Goal: Task Accomplishment & Management: Manage account settings

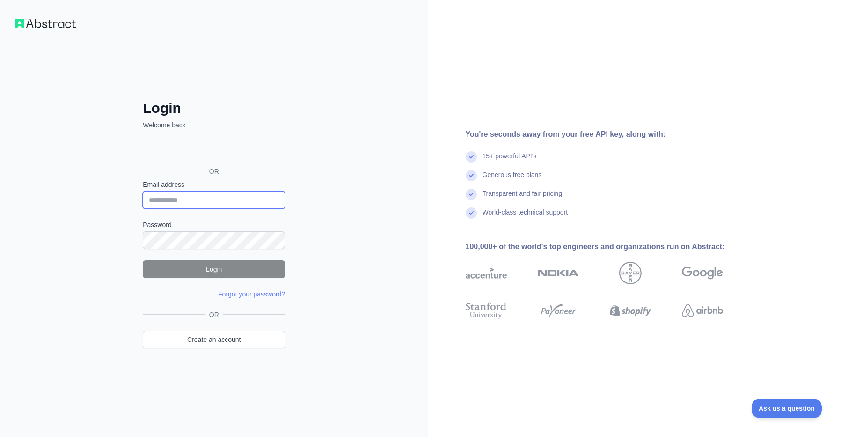
type input "**********"
click at [221, 269] on button "Login" at bounding box center [214, 269] width 142 height 18
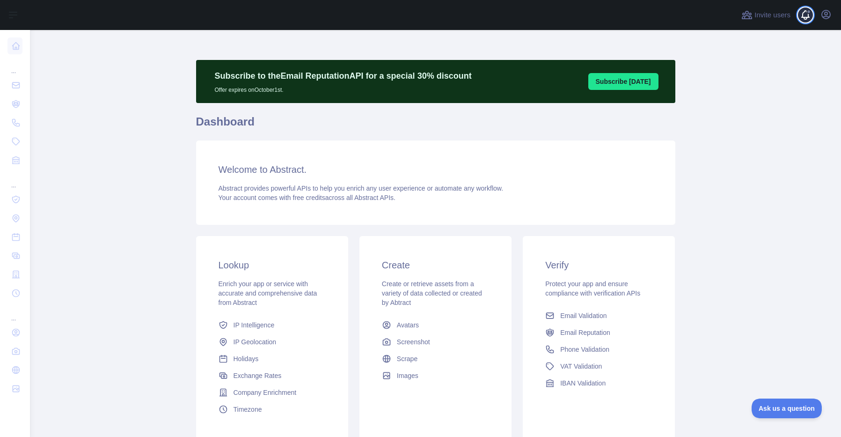
click at [806, 11] on span at bounding box center [809, 15] width 19 height 30
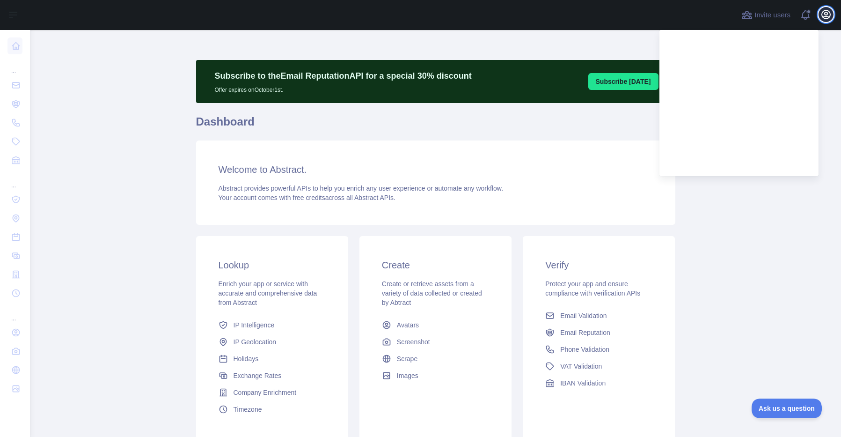
click at [828, 15] on icon "button" at bounding box center [826, 14] width 11 height 11
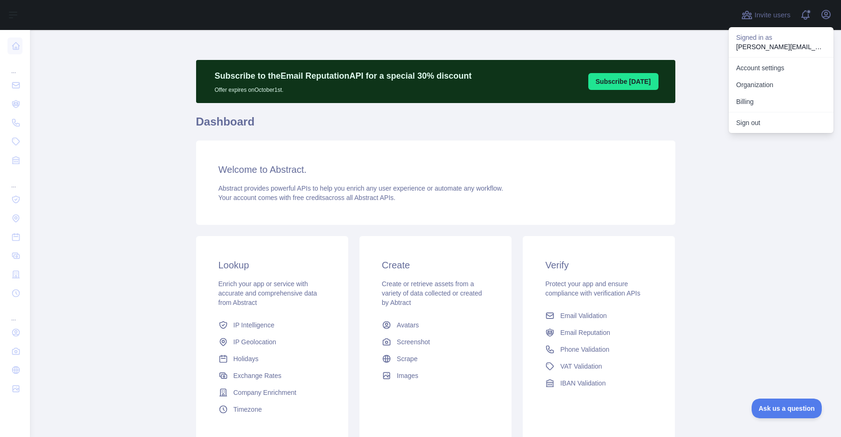
click at [624, 140] on div "Welcome to Abstract. Abstract provides powerful APIs to help you enrich any use…" at bounding box center [435, 182] width 479 height 84
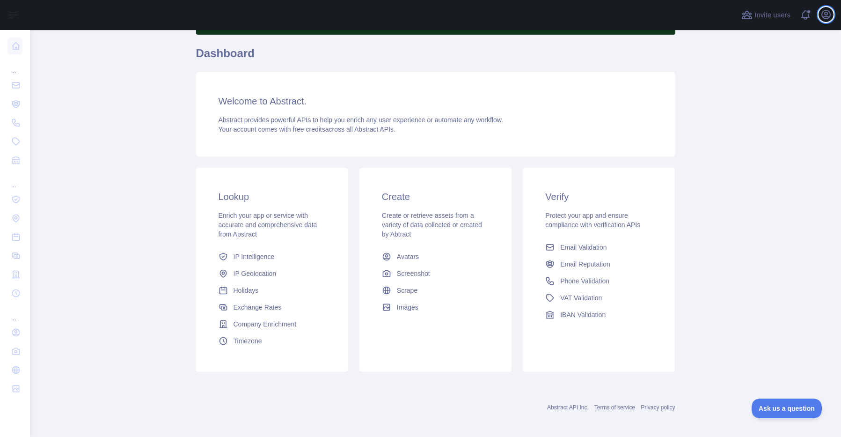
scroll to position [73, 0]
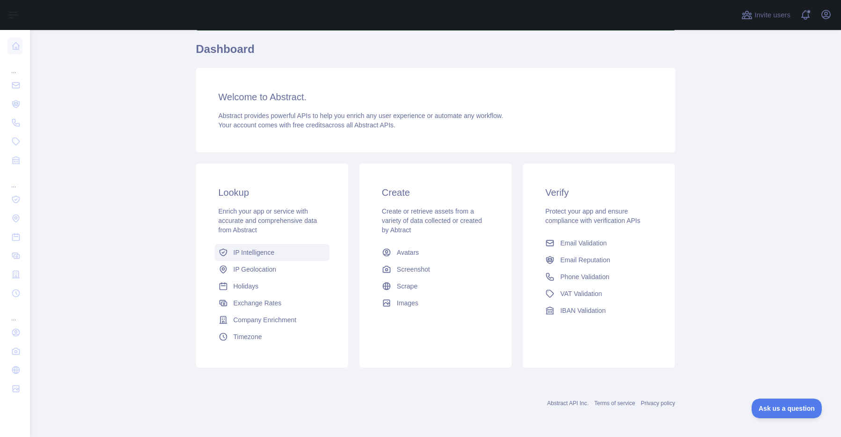
click at [250, 252] on span "IP Intelligence" at bounding box center [254, 252] width 41 height 9
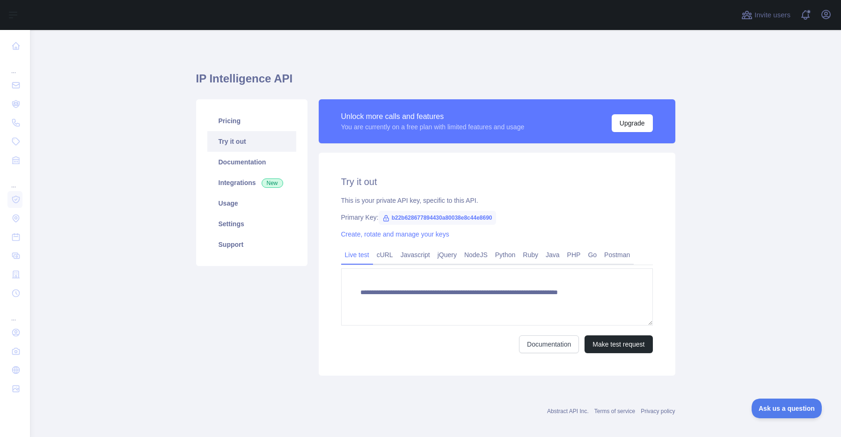
type textarea "**********"
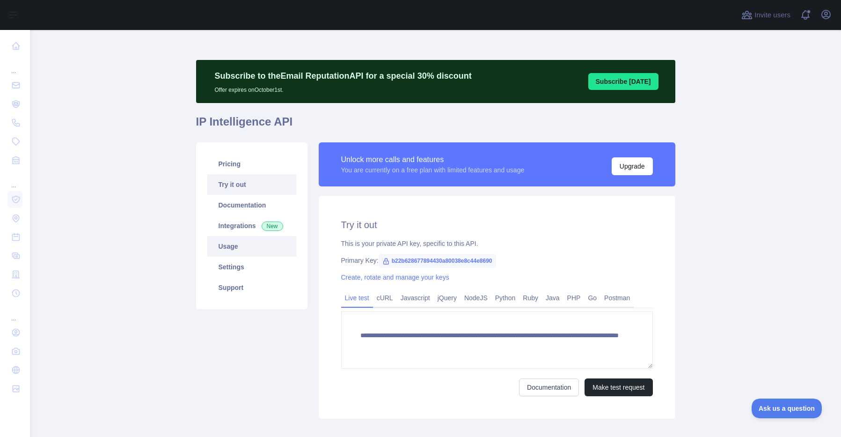
click at [222, 245] on link "Usage" at bounding box center [251, 246] width 89 height 21
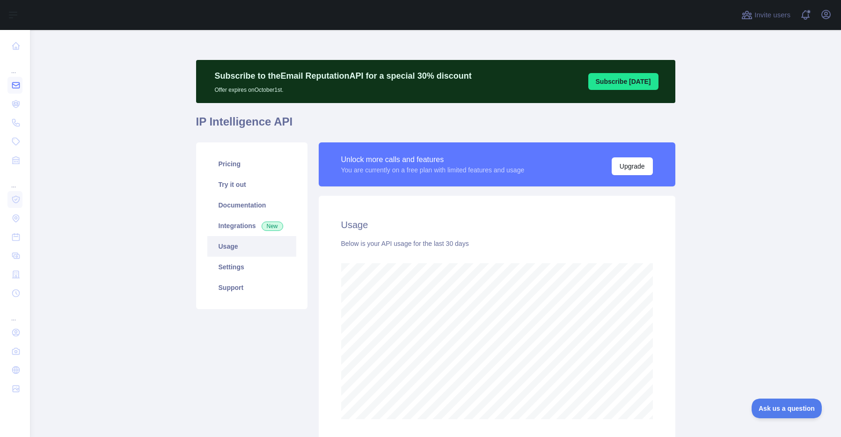
scroll to position [467745, 467437]
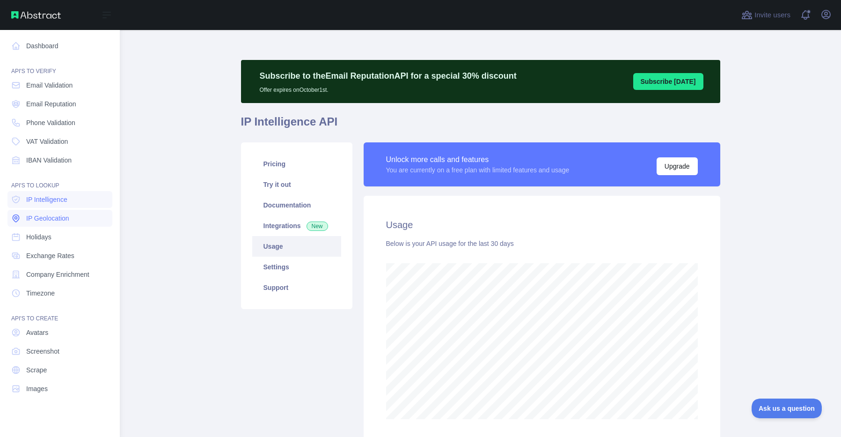
click at [51, 219] on span "IP Geolocation" at bounding box center [47, 217] width 43 height 9
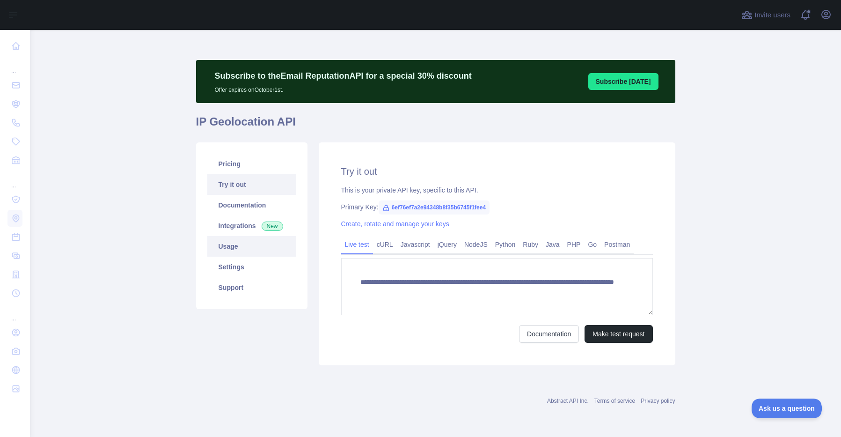
click at [233, 245] on link "Usage" at bounding box center [251, 246] width 89 height 21
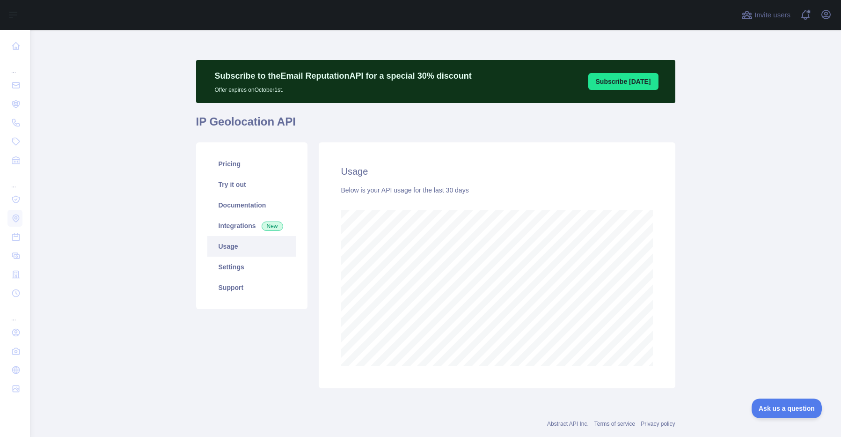
scroll to position [407, 804]
click at [228, 266] on link "Settings" at bounding box center [251, 267] width 89 height 21
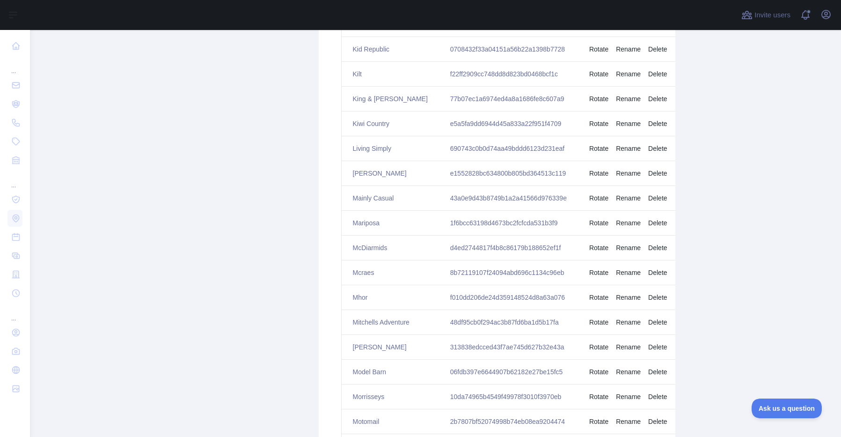
scroll to position [828, 0]
